Goal: Find specific page/section: Find specific page/section

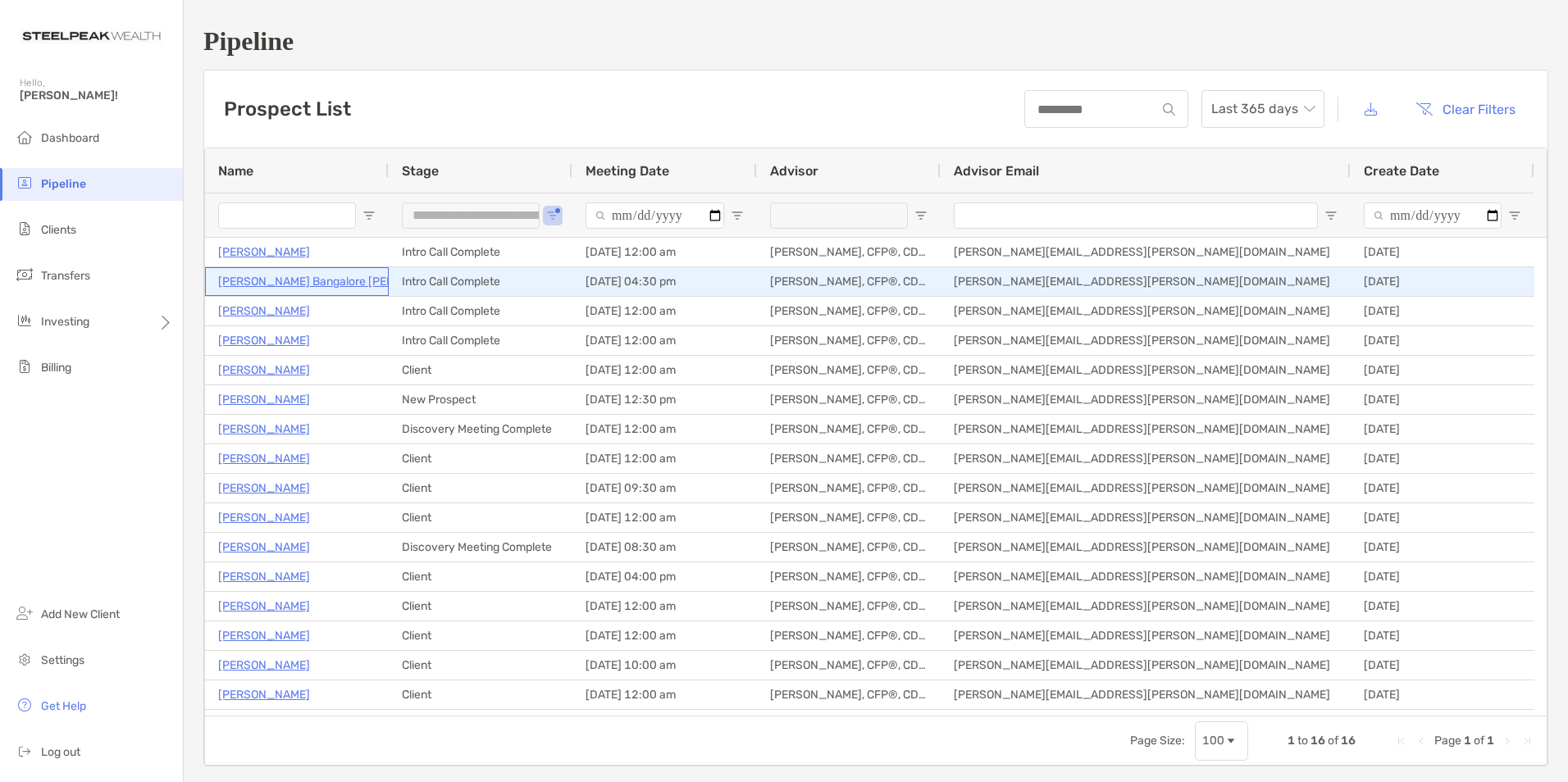
click at [344, 279] on p "[PERSON_NAME] Bangalore [PERSON_NAME]" at bounding box center [338, 282] width 242 height 21
